Goal: Task Accomplishment & Management: Complete application form

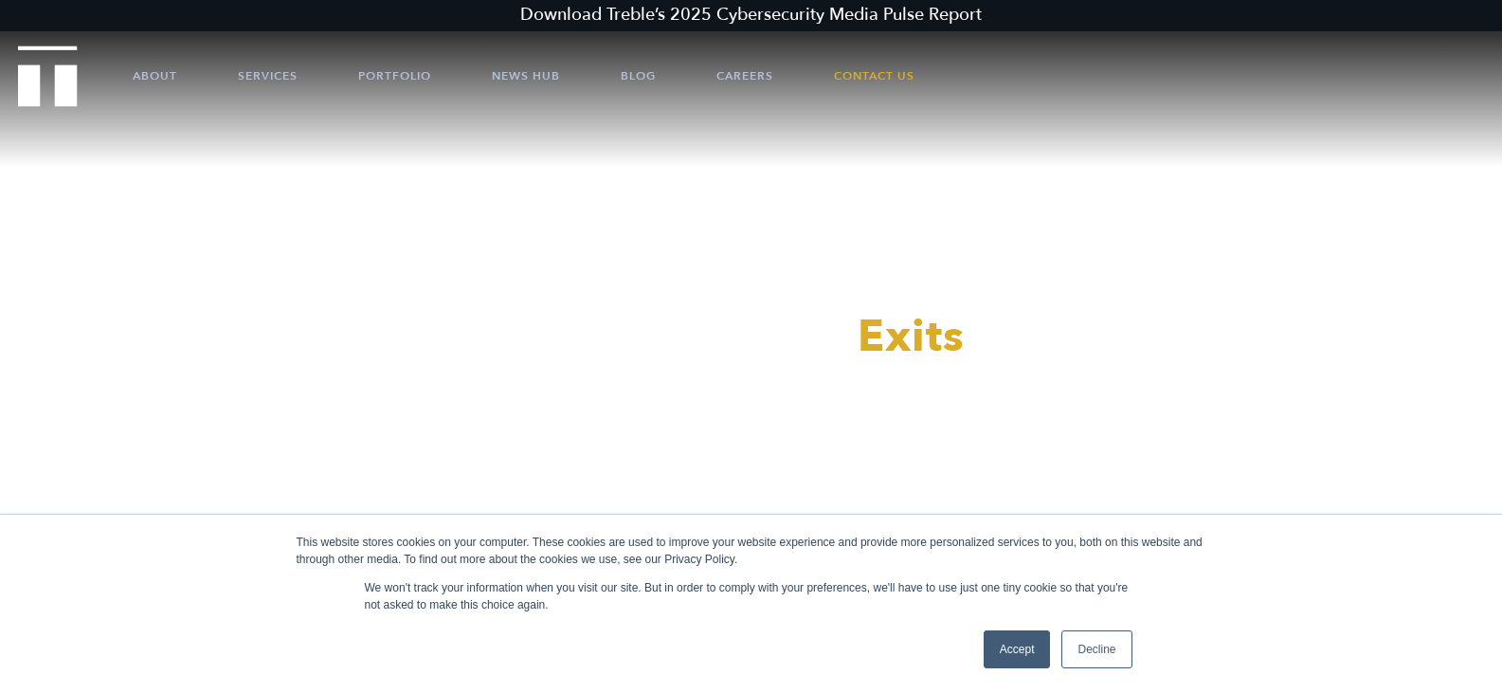
scroll to position [75, 0]
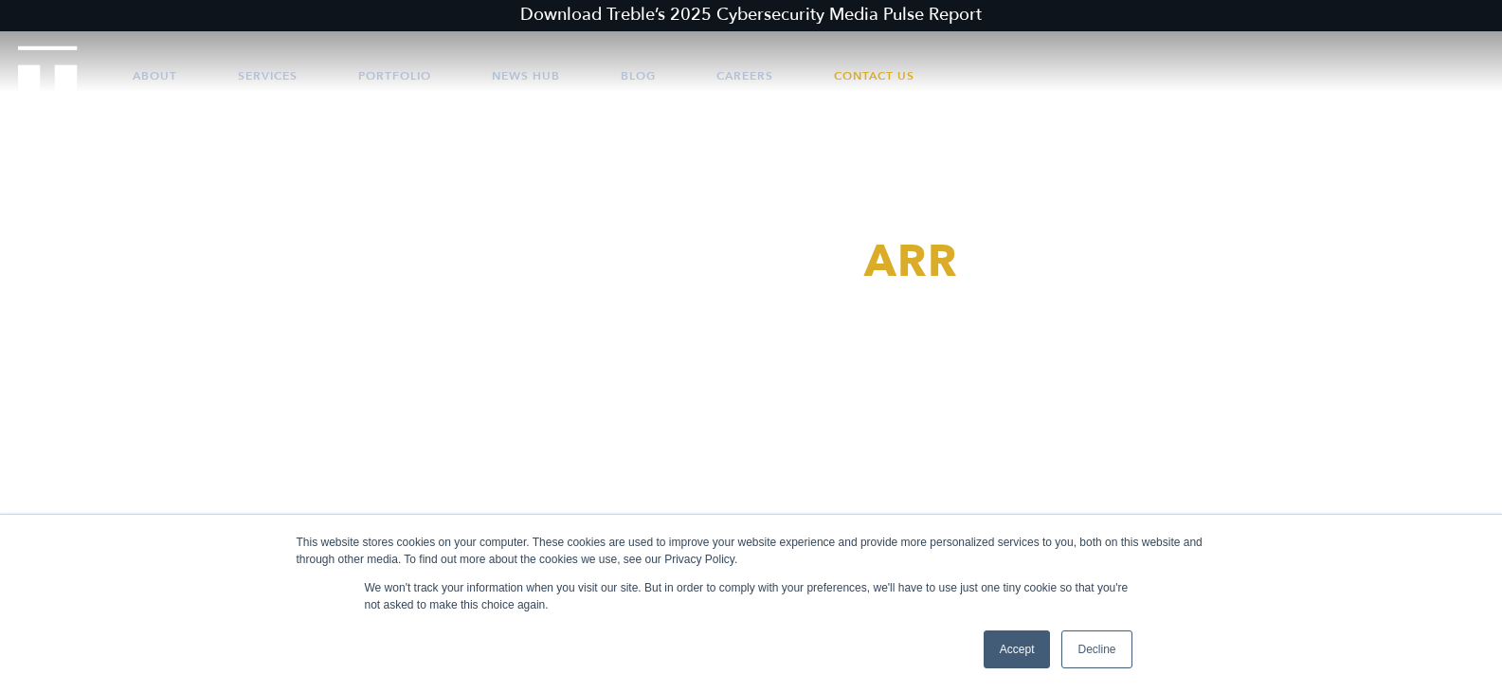
click at [1023, 639] on link "Accept" at bounding box center [1016, 649] width 67 height 38
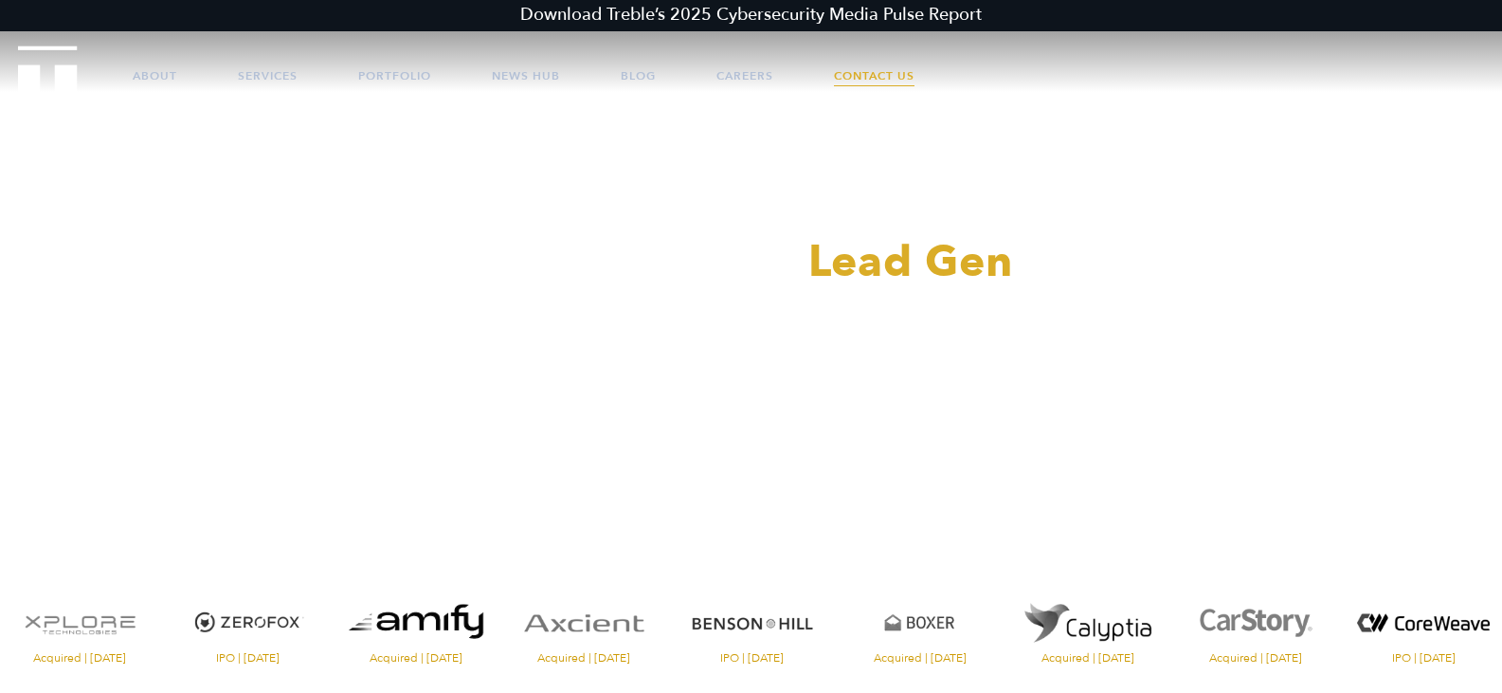
click at [914, 75] on link "Contact Us" at bounding box center [874, 75] width 81 height 57
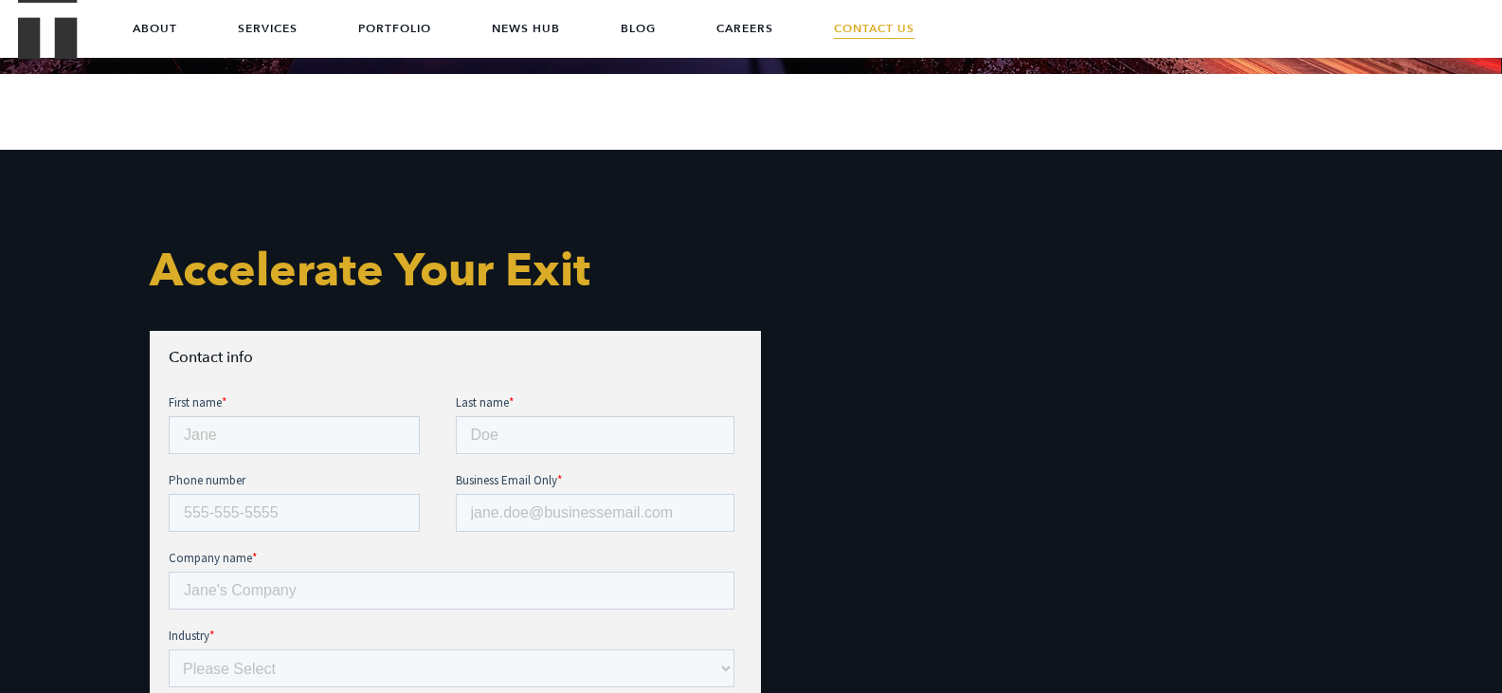
scroll to position [728, 0]
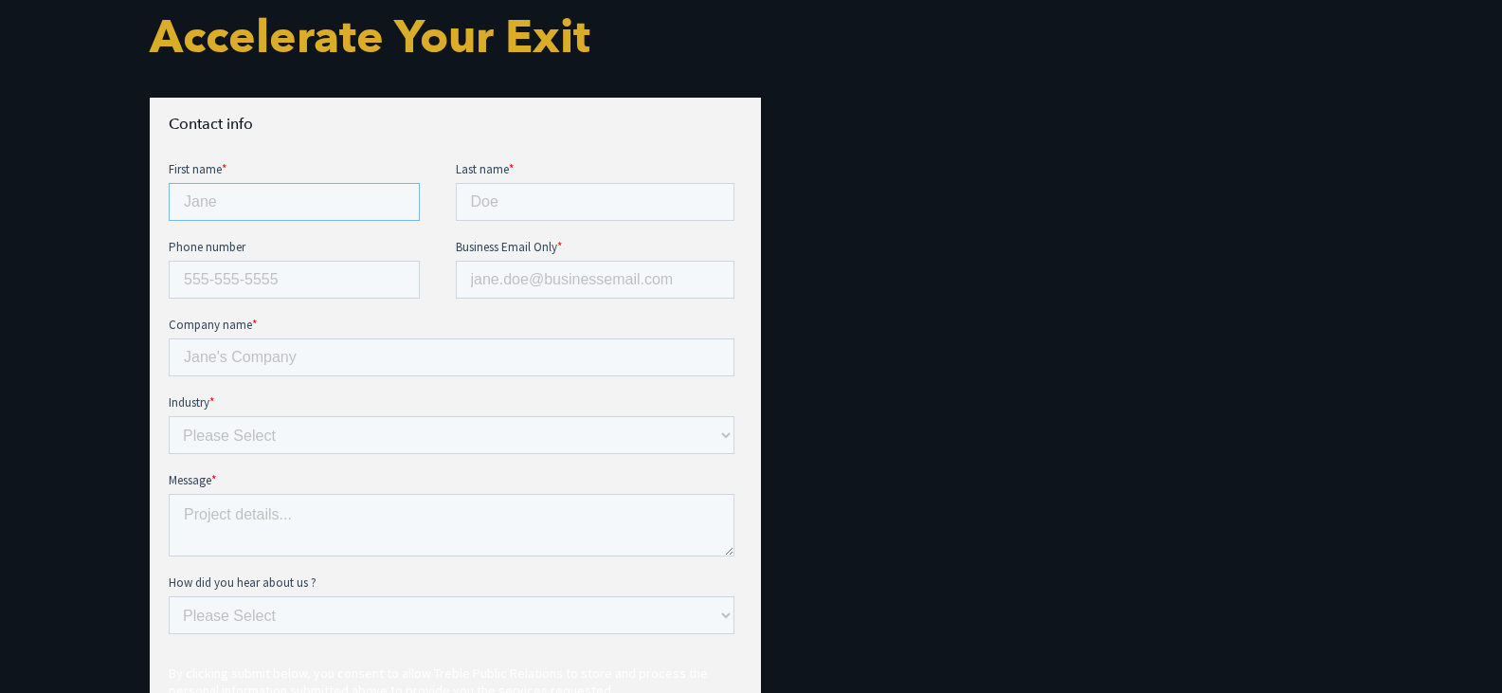
click at [237, 205] on input "First name *" at bounding box center [293, 202] width 251 height 38
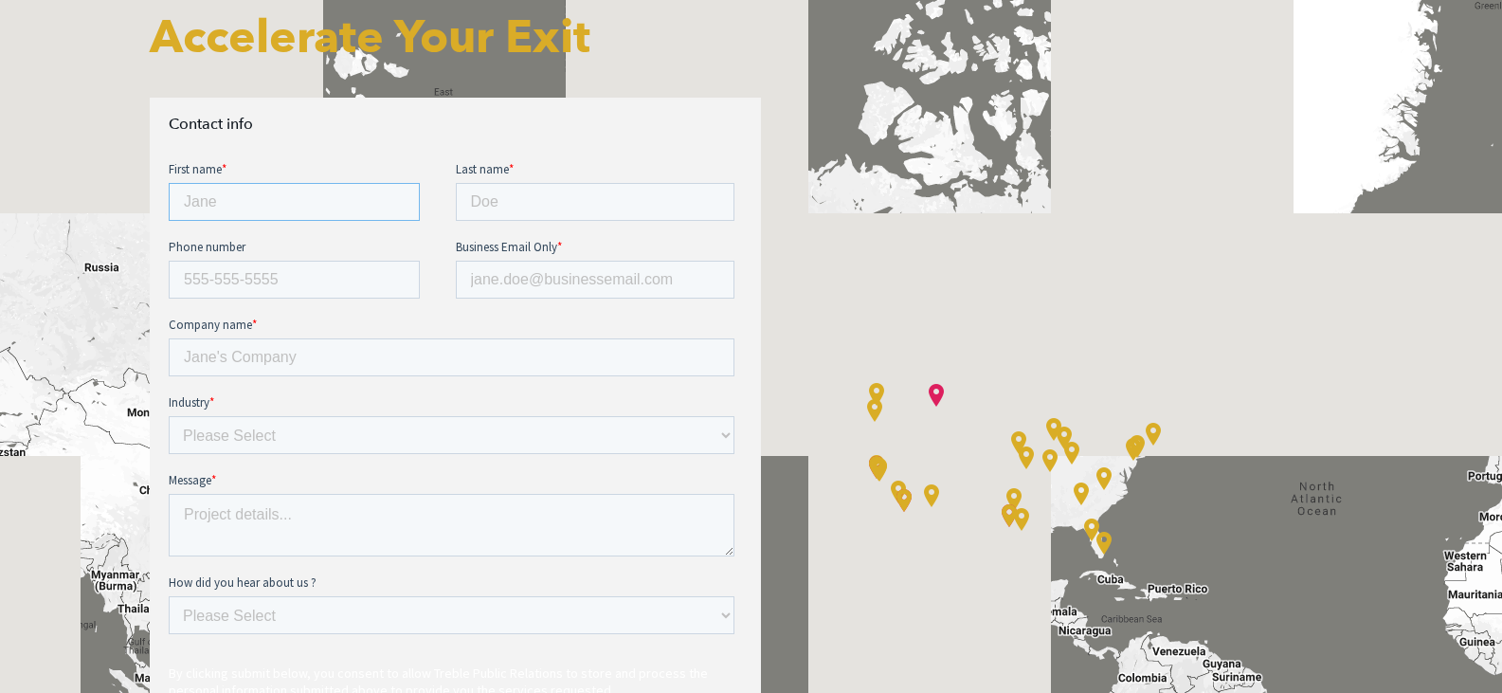
type input "Dominic"
type input "Dithurbide"
type input "5614097360"
type input "ddithurbide@motionpoint.com"
type input "MotionPoint Corporation"
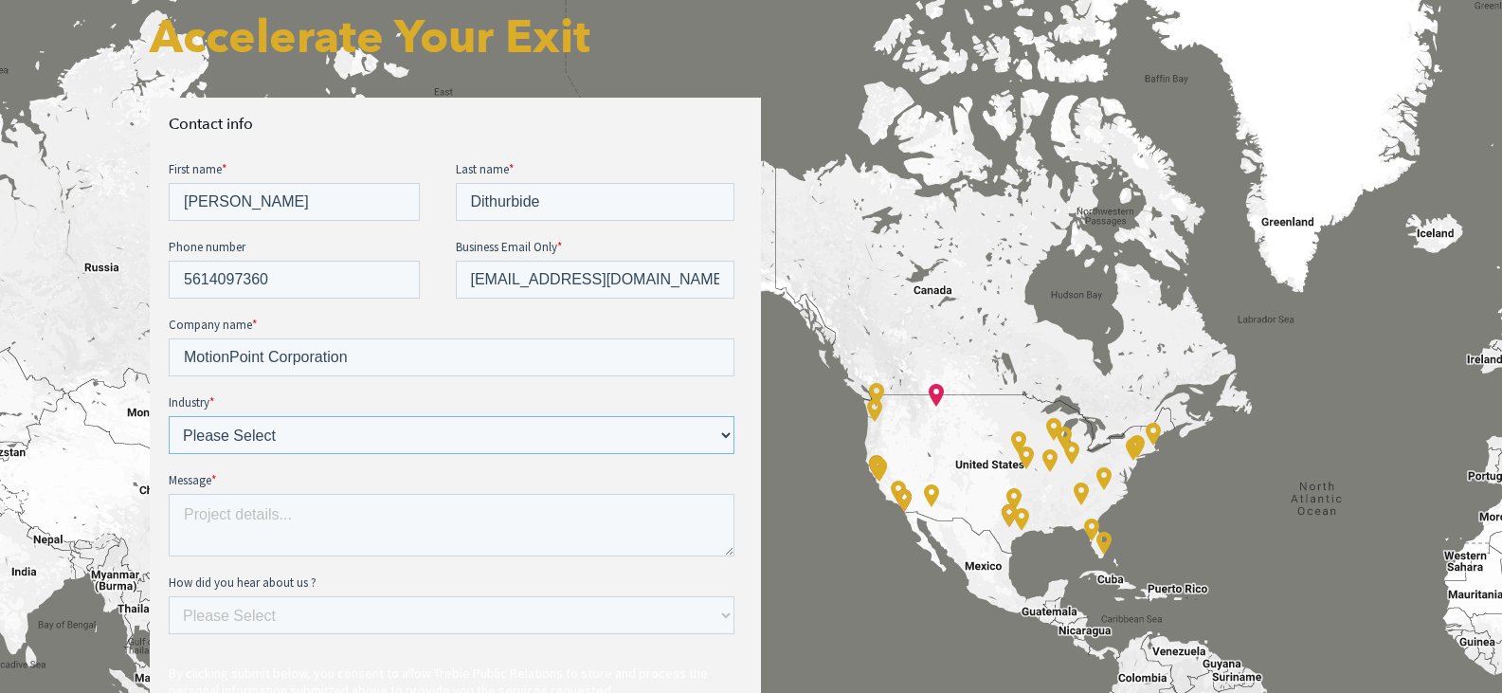
click at [257, 434] on select "Please Select E-commerce AI API Big Data Bio Tech (including Life Sciences) Blo…" at bounding box center [451, 435] width 566 height 38
select select "SaaS"
click at [168, 416] on select "Please Select E-commerce AI API Big Data Bio Tech (including Life Sciences) Blo…" at bounding box center [451, 435] width 566 height 38
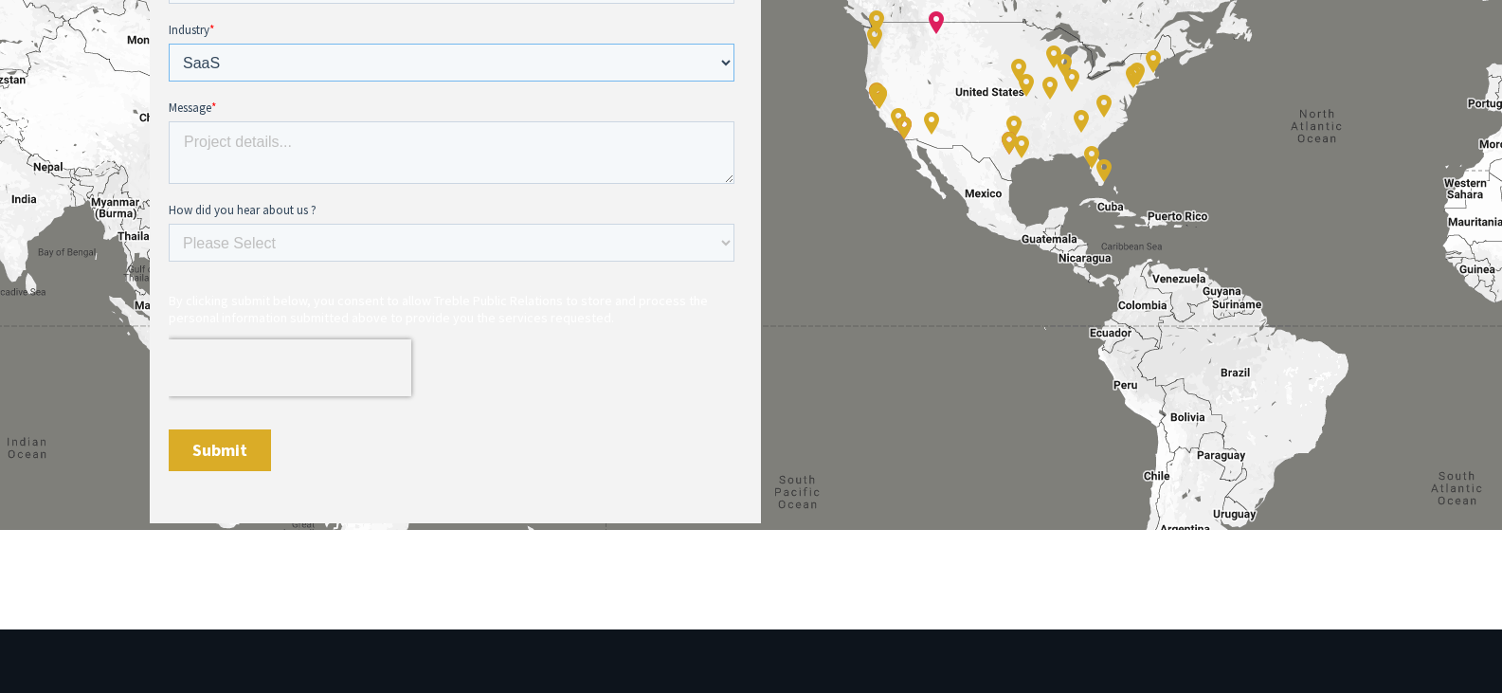
scroll to position [1108, 0]
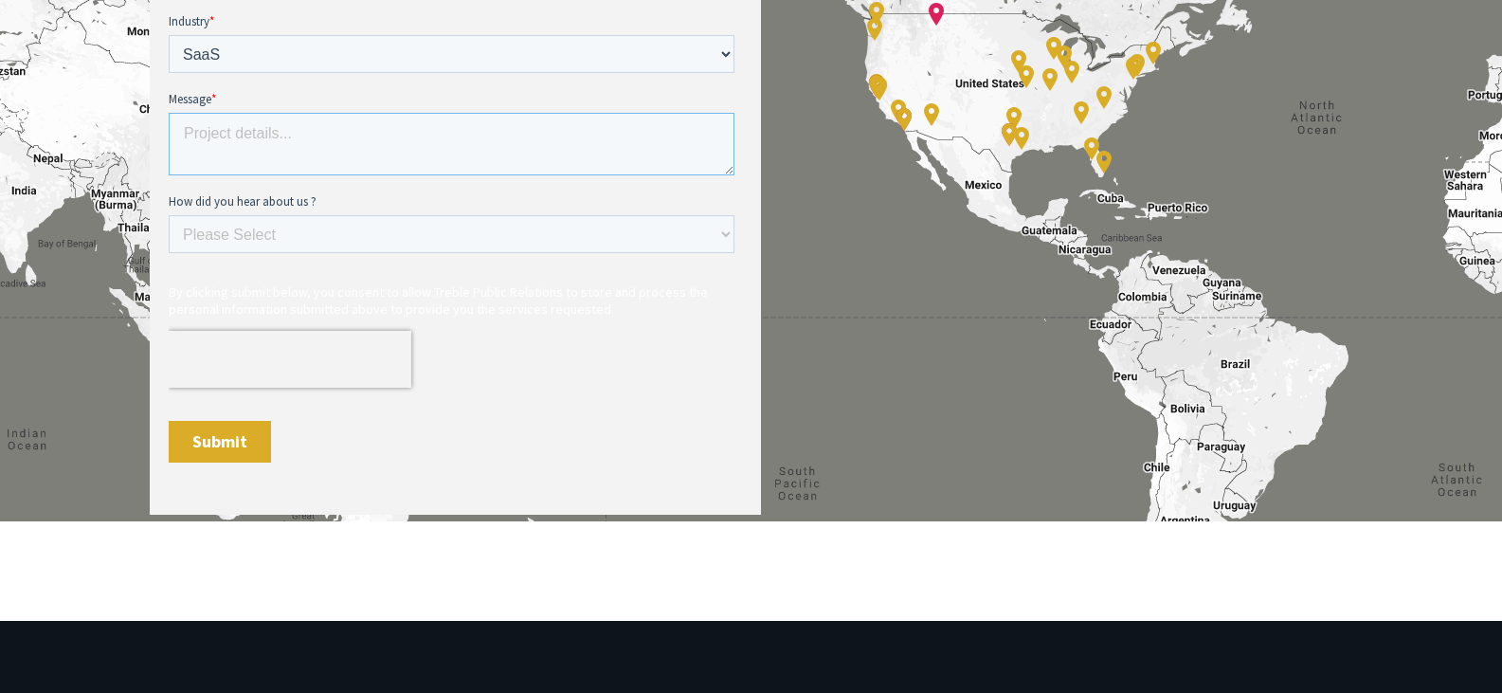
click at [222, 129] on textarea "Message *" at bounding box center [451, 144] width 566 height 63
paste textarea "https://www.prnewswire.com/news-releases/motionpoint-announces-launch-of-new-pa…"
click at [187, 131] on textarea "https://www.prnewswire.com/news-releases/motionpoint-announces-launch-of-new-pa…" at bounding box center [451, 144] width 566 height 63
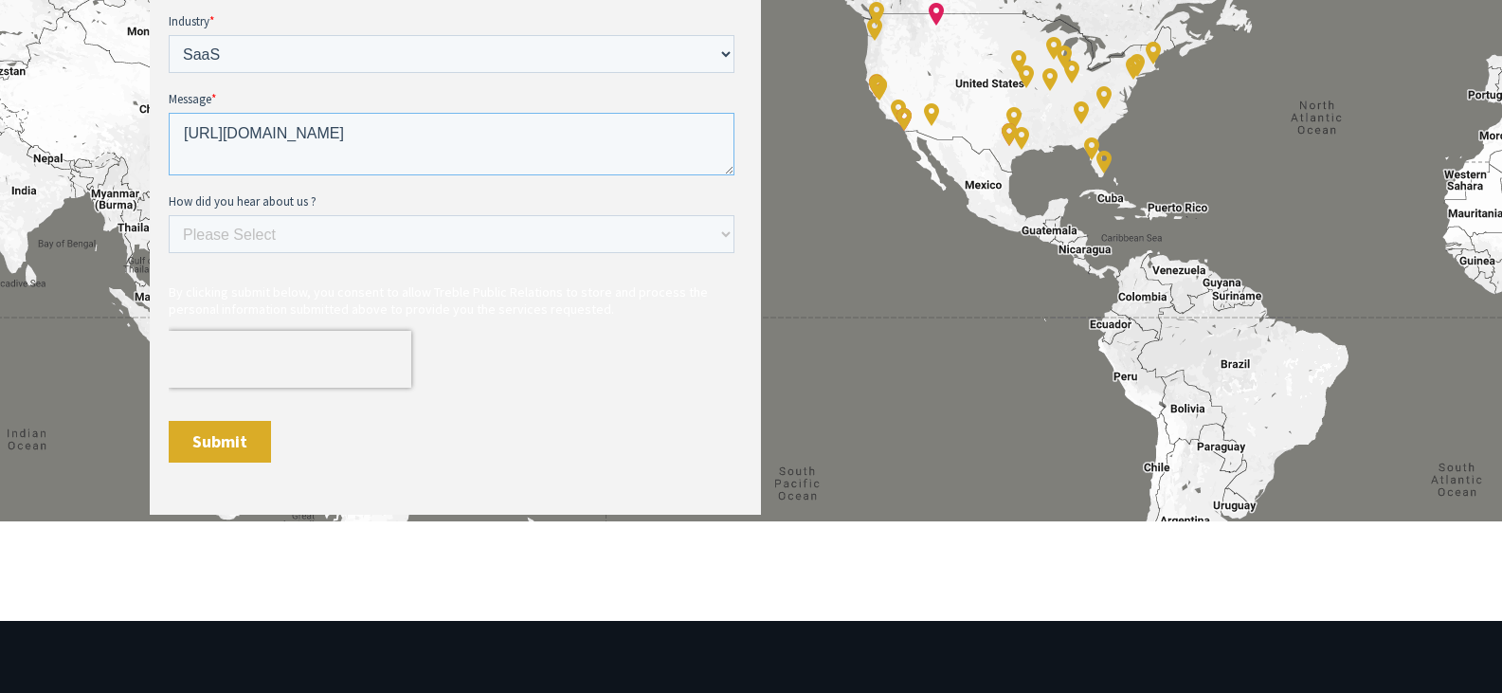
click at [271, 133] on textarea "https://www.prnewswire.com/news-releases/motionpoint-announces-launch-of-new-pa…" at bounding box center [451, 144] width 566 height 63
paste textarea "We’re reaching out because we’re actively seeking a PR partner and would like t…"
type textarea "We’re reaching out because we’re actively seeking a PR partner and would like t…"
click at [266, 223] on select "Please Select Ad online Social media Video Another website Word of mouth Job li…" at bounding box center [451, 234] width 566 height 38
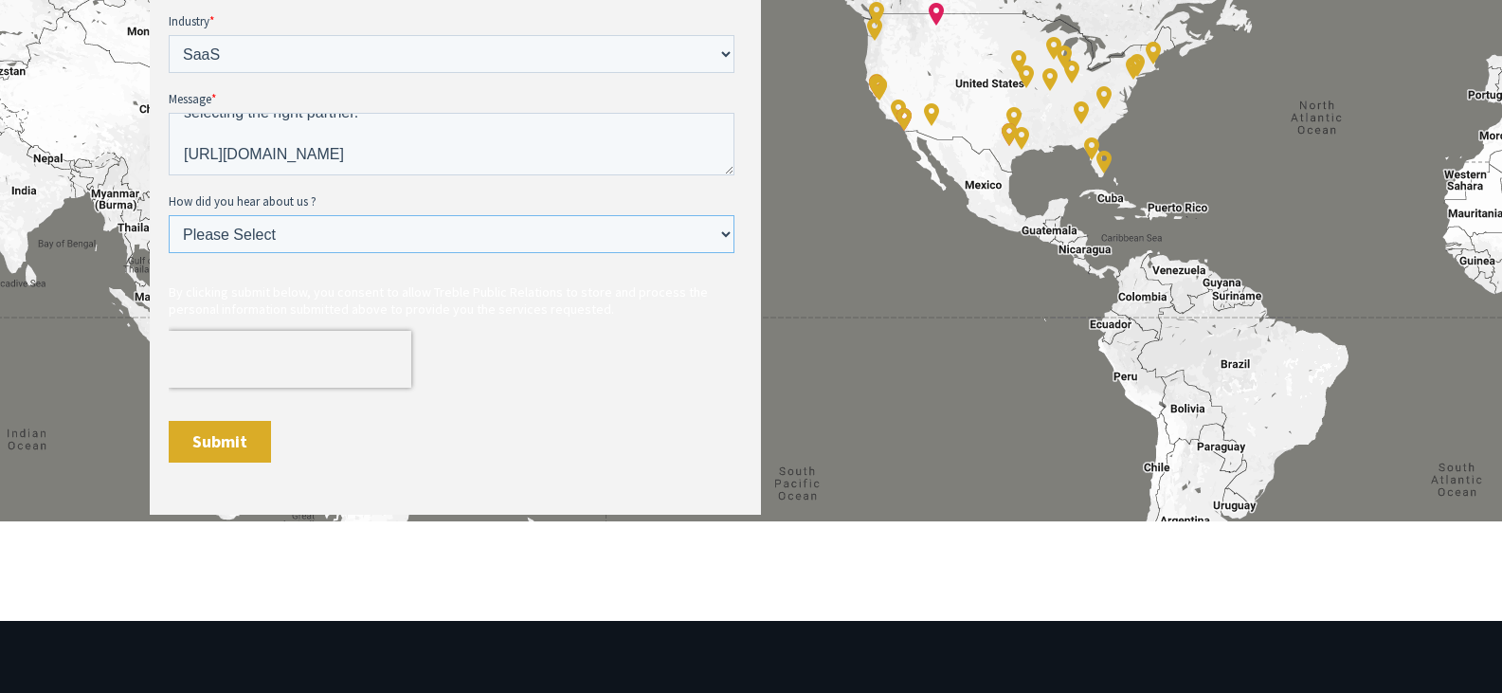
select select "Search online"
click at [168, 253] on select "Please Select Ad online Social media Video Another website Word of mouth Job li…" at bounding box center [451, 234] width 566 height 38
click at [225, 443] on input "Submit" at bounding box center [219, 442] width 102 height 42
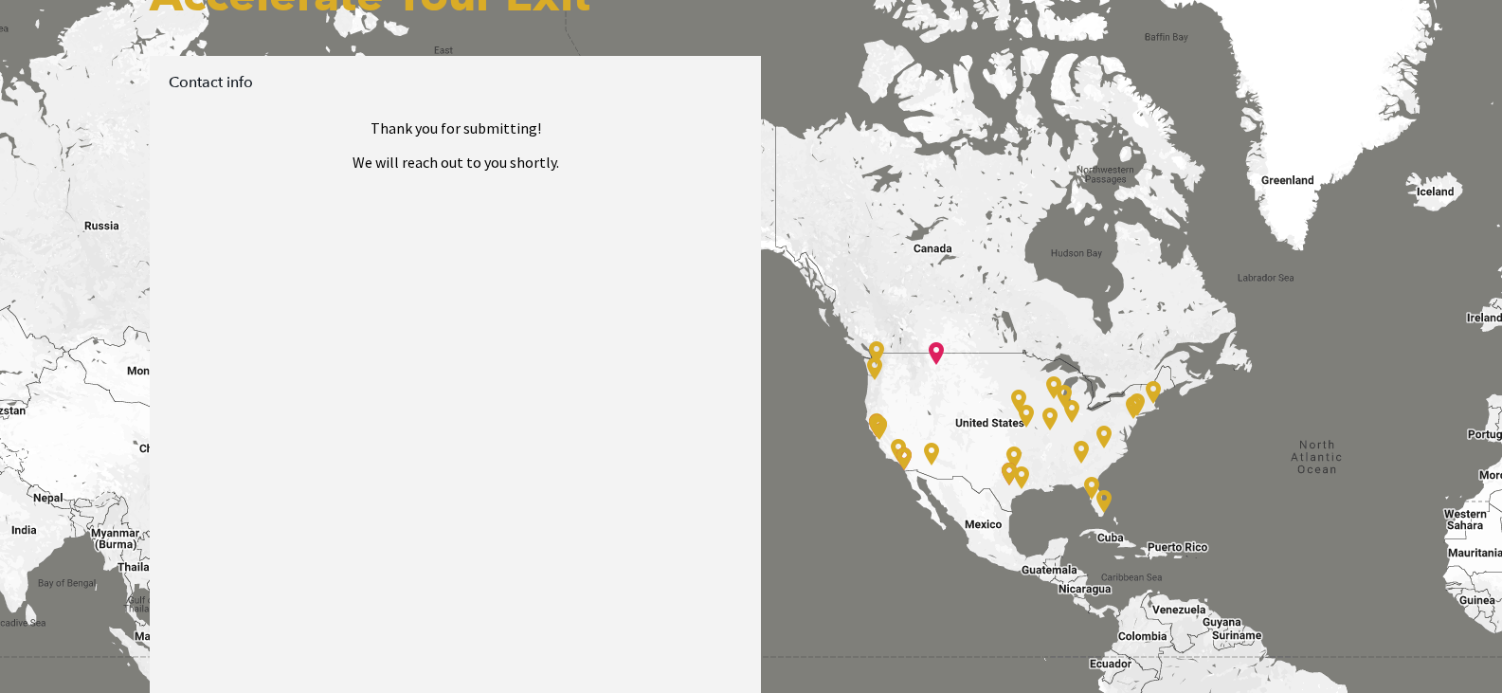
scroll to position [806, 0]
